Goal: Task Accomplishment & Management: Manage account settings

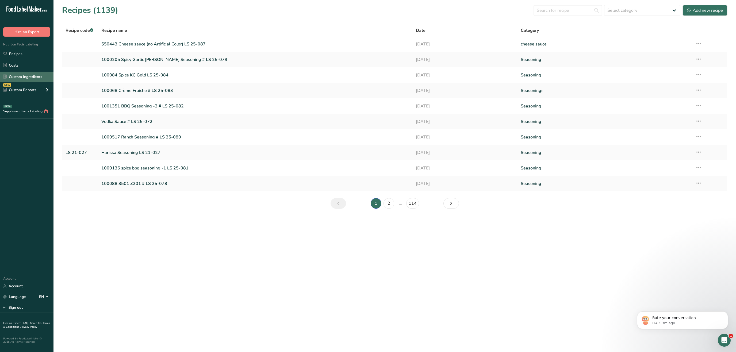
click at [30, 74] on link "Custom Ingredients" at bounding box center [27, 77] width 54 height 10
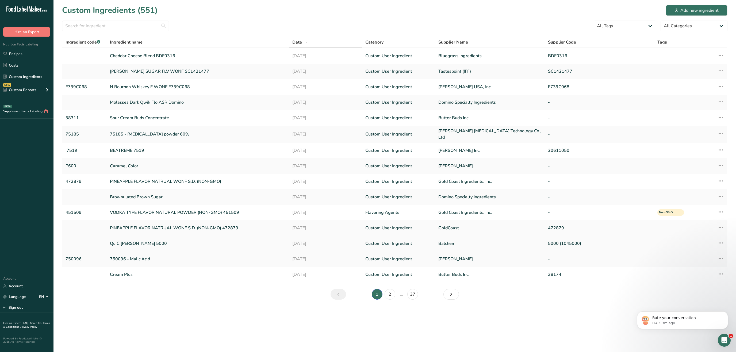
click at [138, 242] on link "QuIC [PERSON_NAME] 5000" at bounding box center [198, 244] width 176 height 6
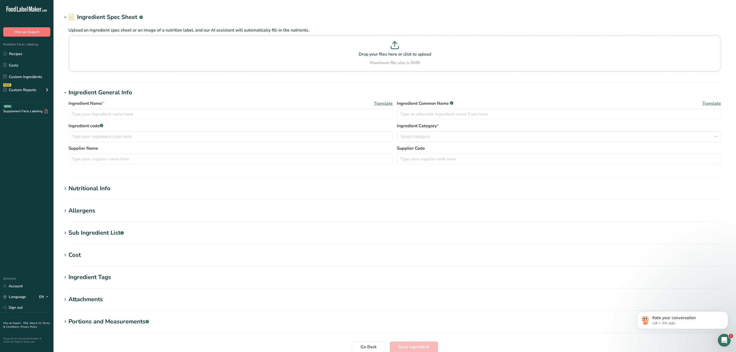
type input "QuIC [PERSON_NAME] 5000"
type input "Cream Powder"
type input "Balchem"
type input "5000 (1045000)"
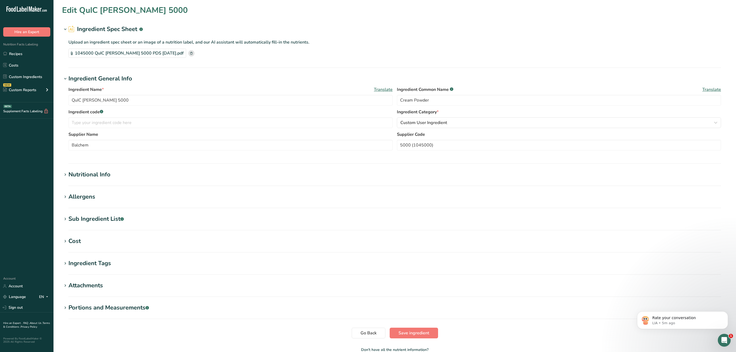
click at [85, 174] on div "Nutritional Info" at bounding box center [89, 174] width 42 height 9
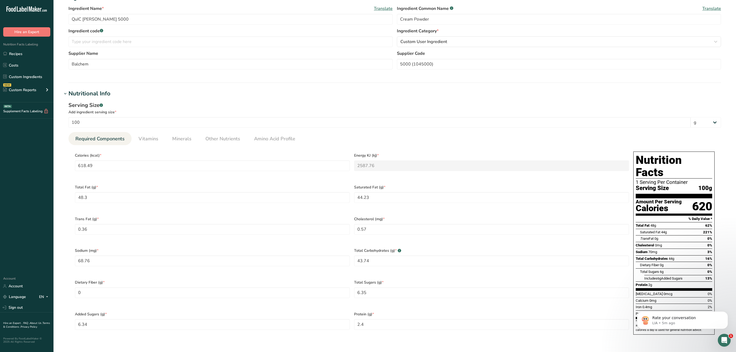
scroll to position [166, 0]
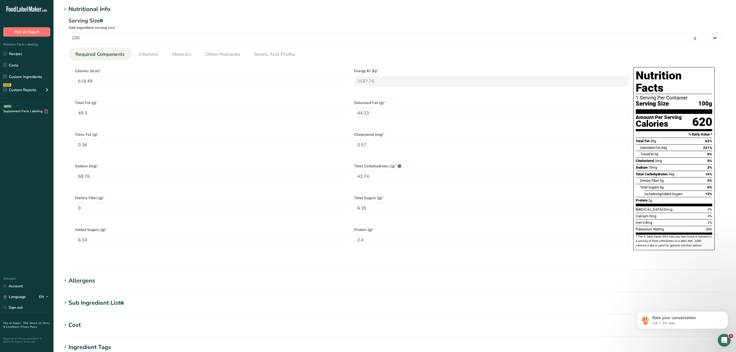
click at [87, 299] on section "Sub Ingredient List .a-a{fill:#347362;}.b-a{fill:#fff;} Translate Coconut Oil, …" at bounding box center [395, 307] width 666 height 16
click at [88, 287] on section "Edit QuIC [PERSON_NAME] 5000 Ingredient Spec Sheet .a-a{fill:#347362;}.b-a{fill…" at bounding box center [395, 142] width 683 height 617
click at [88, 299] on div "Sub Ingredient List .a-a{fill:#347362;}.b-a{fill:#fff;}" at bounding box center [95, 303] width 55 height 9
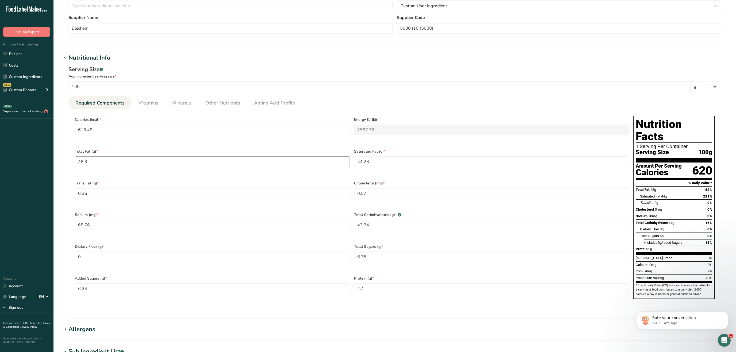
scroll to position [110, 0]
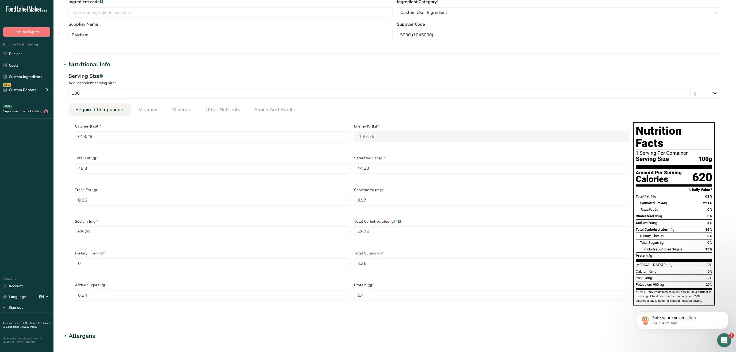
click at [724, 339] on icon "Open Intercom Messenger" at bounding box center [723, 339] width 9 height 9
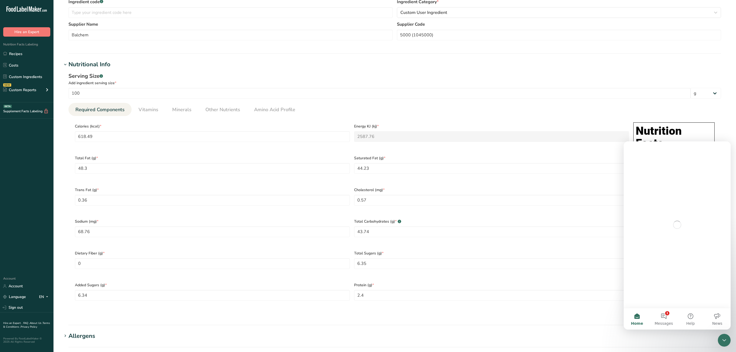
scroll to position [0, 0]
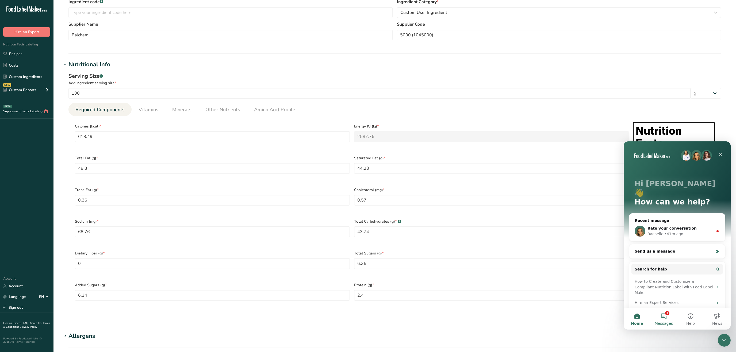
click at [665, 324] on span "Messages" at bounding box center [664, 324] width 18 height 4
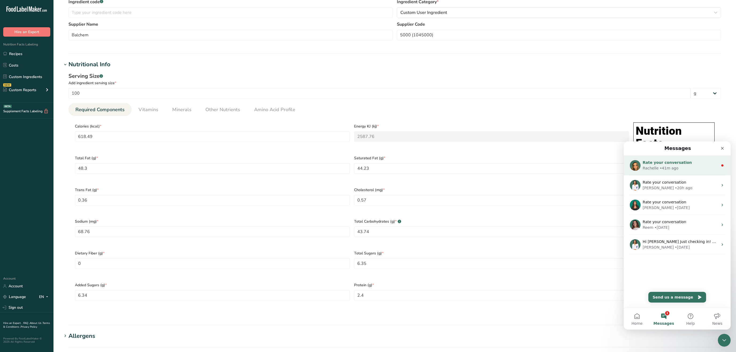
click at [683, 160] on div "Rate your conversation" at bounding box center [680, 163] width 75 height 6
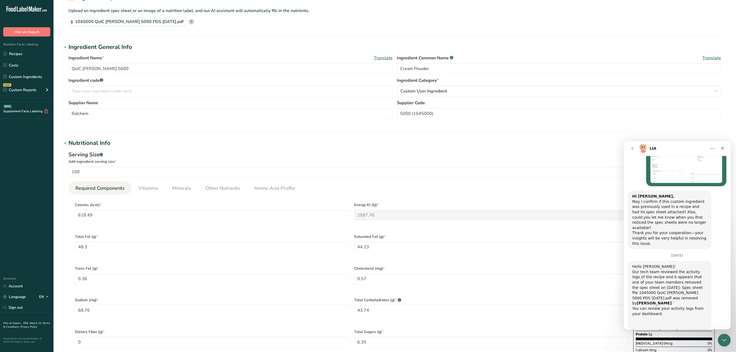
scroll to position [28, 0]
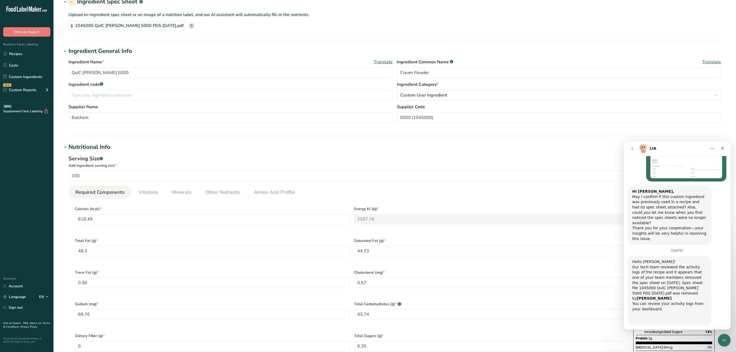
scroll to position [906, 0]
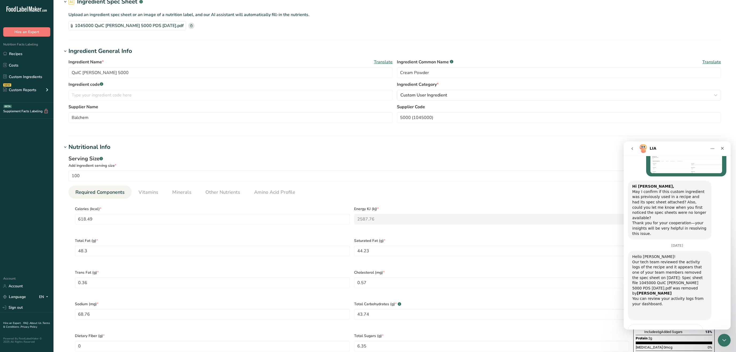
type textarea "are you sure she removed? I don't think she would remove ."
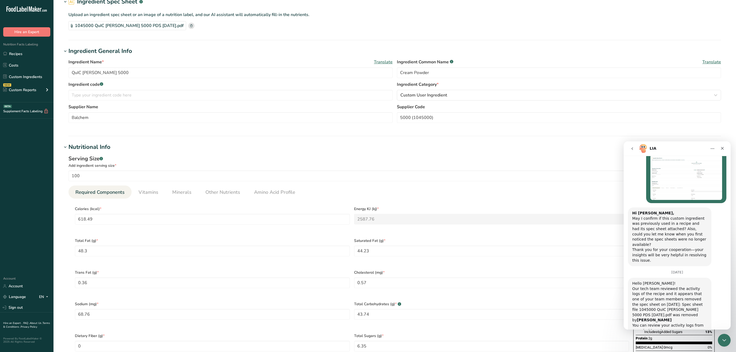
scroll to position [892, 0]
